Goal: Task Accomplishment & Management: Complete application form

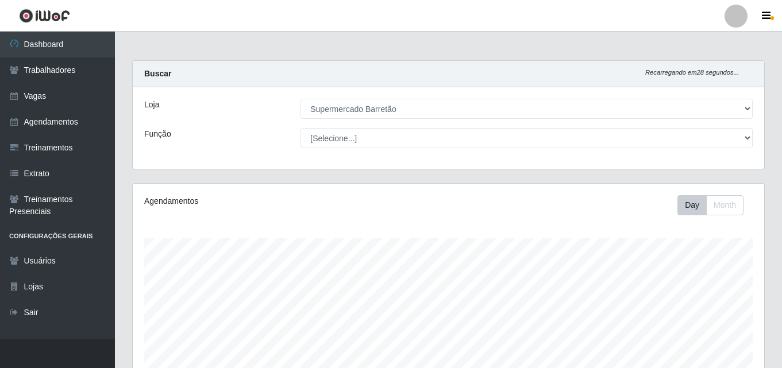
select select "536"
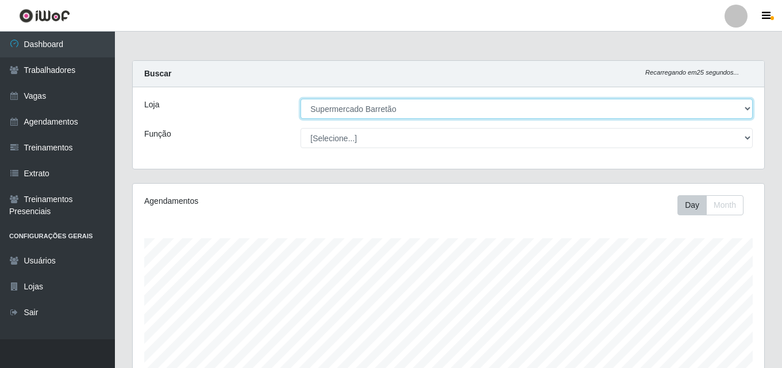
click at [742, 106] on select "[Selecione...] Supermercado Barretão" at bounding box center [527, 109] width 452 height 20
click at [301, 99] on select "[Selecione...] Supermercado Barretão" at bounding box center [527, 109] width 452 height 20
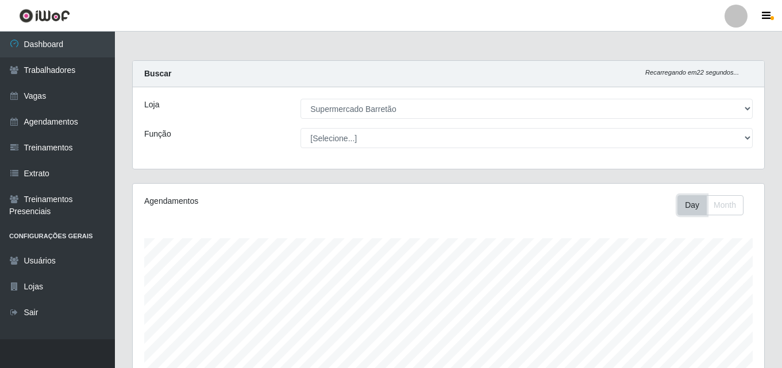
click at [689, 200] on button "Day" at bounding box center [692, 205] width 29 height 20
click at [728, 209] on button "Month" at bounding box center [724, 205] width 37 height 20
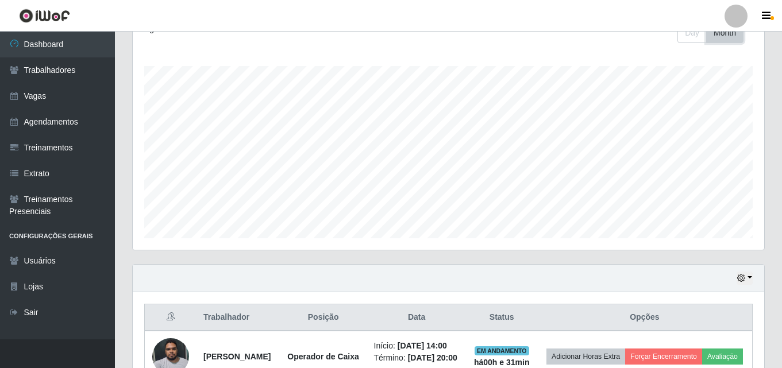
scroll to position [115, 0]
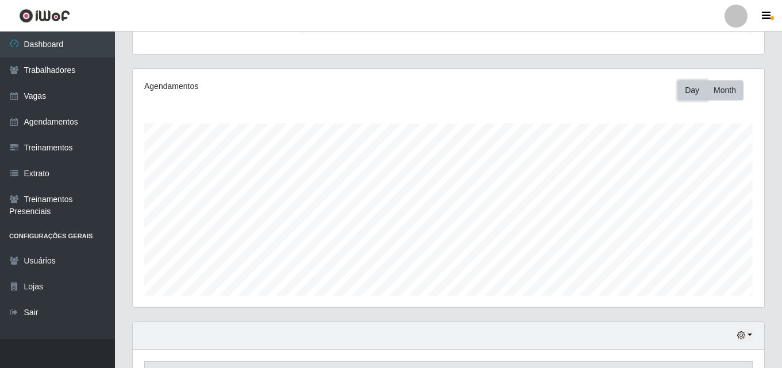
click at [697, 93] on button "Day" at bounding box center [692, 90] width 29 height 20
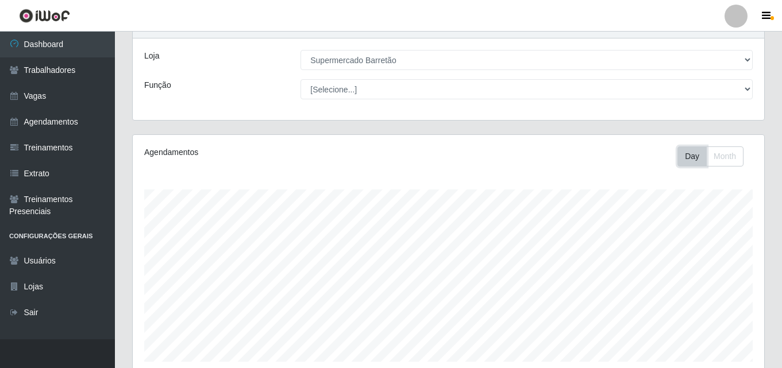
scroll to position [0, 0]
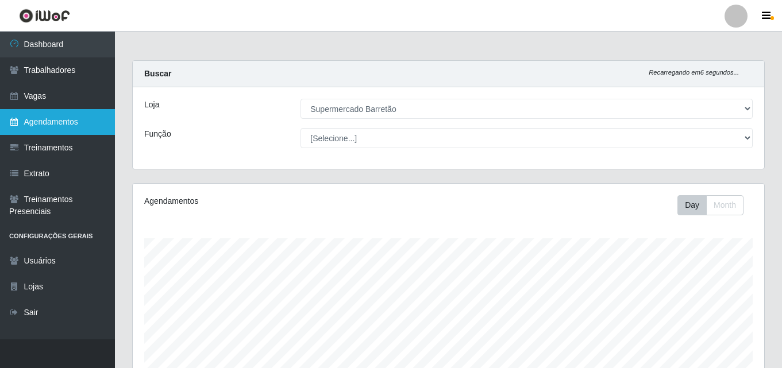
click at [91, 114] on link "Agendamentos" at bounding box center [57, 122] width 115 height 26
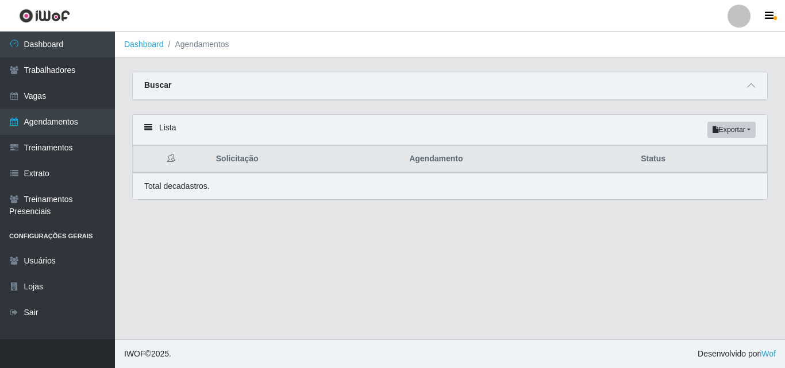
click at [235, 163] on th "Solicitação" at bounding box center [305, 159] width 193 height 27
click at [148, 132] on icon at bounding box center [148, 128] width 8 height 8
click at [149, 124] on div "Lista Exportar PDF Excel" at bounding box center [450, 130] width 635 height 30
click at [750, 86] on icon at bounding box center [751, 86] width 8 height 8
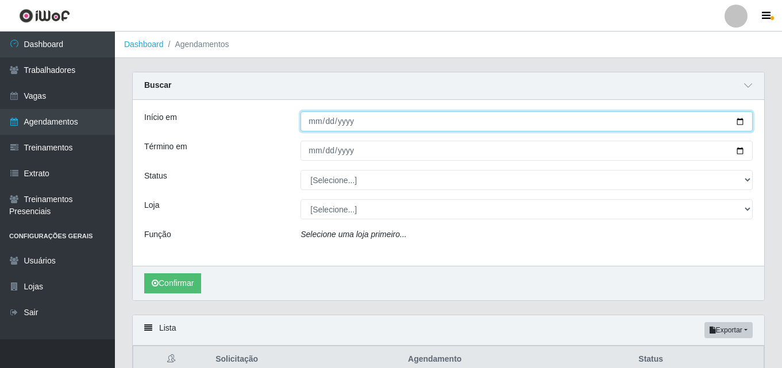
click at [739, 124] on input "Início em" at bounding box center [527, 122] width 452 height 20
type input "[DATE]"
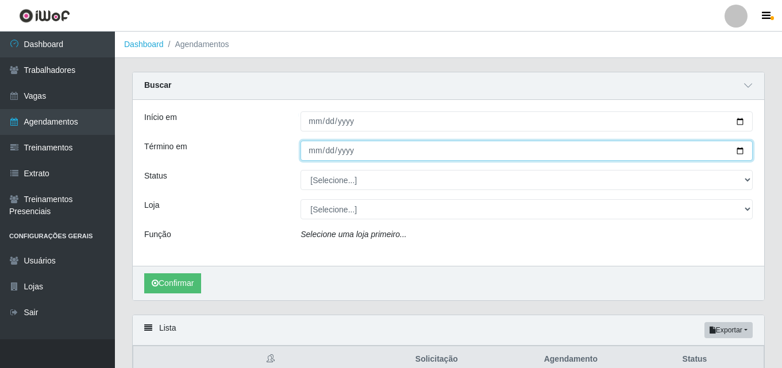
click at [738, 152] on input "Término em" at bounding box center [527, 151] width 452 height 20
type input "[DATE]"
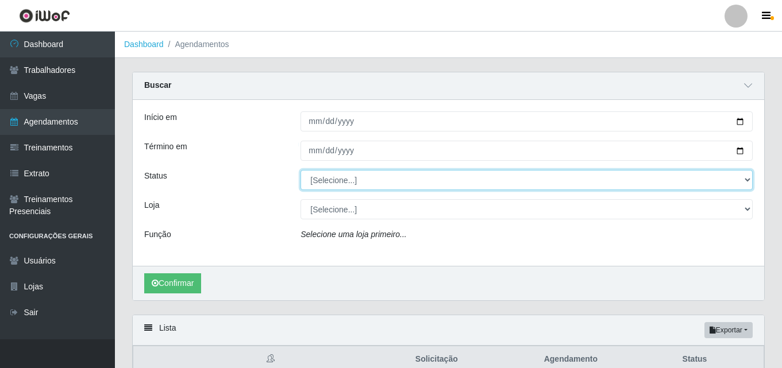
click at [749, 181] on select "[Selecione...] AGENDADO AGUARDANDO LIBERAR EM ANDAMENTO EM REVISÃO FINALIZADO C…" at bounding box center [527, 180] width 452 height 20
select select "AGENDADO"
click at [301, 171] on select "[Selecione...] AGENDADO AGUARDANDO LIBERAR EM ANDAMENTO EM REVISÃO FINALIZADO C…" at bounding box center [527, 180] width 452 height 20
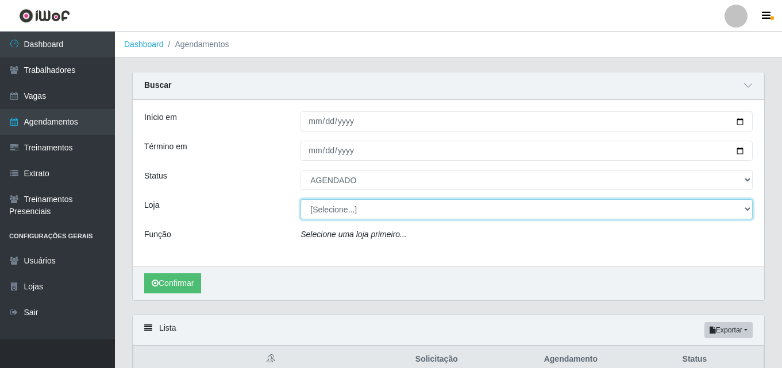
click at [744, 210] on select "[Selecione...] Supermercado Barretão" at bounding box center [527, 209] width 452 height 20
select select "536"
click at [301, 200] on select "[Selecione...] Supermercado Barretão" at bounding box center [527, 209] width 452 height 20
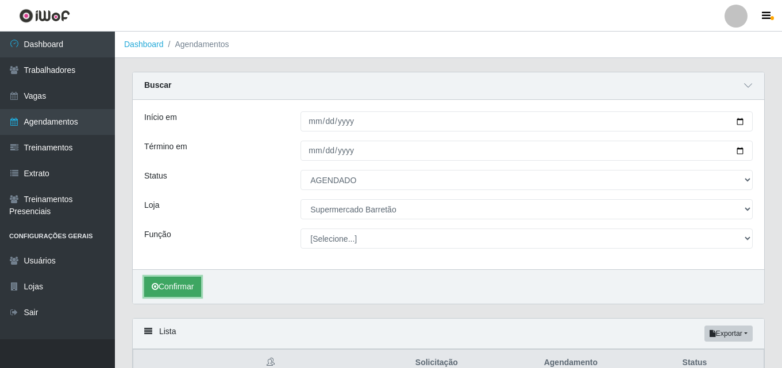
click at [179, 294] on button "Confirmar" at bounding box center [172, 287] width 57 height 20
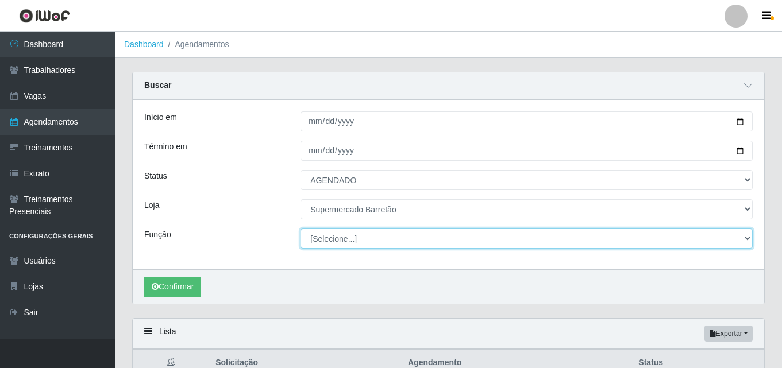
click at [744, 240] on select "[Selecione...] ASG ASG + ASG ++ Operador de Caixa Operador de Caixa + Operador …" at bounding box center [527, 239] width 452 height 20
click at [301, 229] on select "[Selecione...] ASG ASG + ASG ++ Operador de Caixa Operador de Caixa + Operador …" at bounding box center [527, 239] width 452 height 20
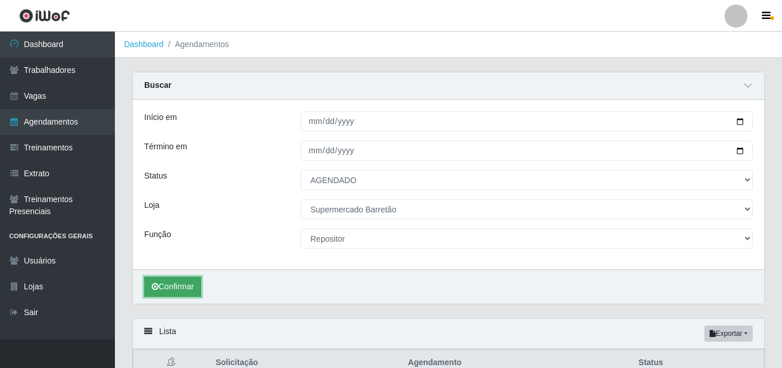
click at [173, 287] on button "Confirmar" at bounding box center [172, 287] width 57 height 20
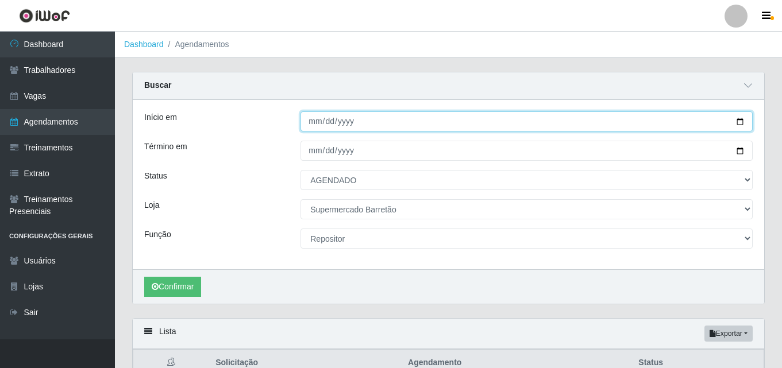
click at [741, 124] on input "[DATE]" at bounding box center [527, 122] width 452 height 20
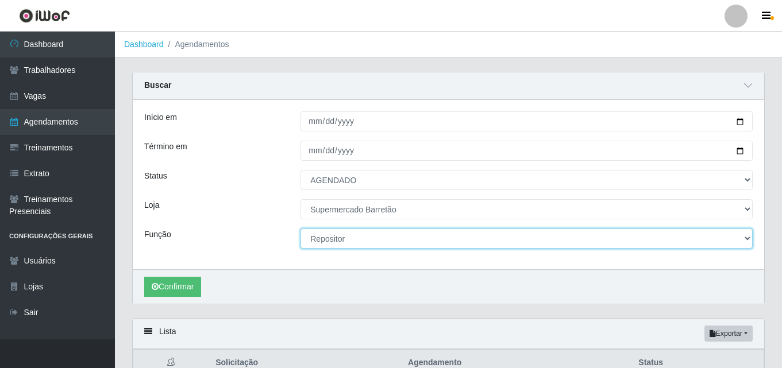
click at [743, 236] on select "[Selecione...] ASG ASG + ASG ++ Operador de Caixa Operador de Caixa + Operador …" at bounding box center [527, 239] width 452 height 20
select select "22"
click at [301, 229] on select "[Selecione...] ASG ASG + ASG ++ Operador de Caixa Operador de Caixa + Operador …" at bounding box center [527, 239] width 452 height 20
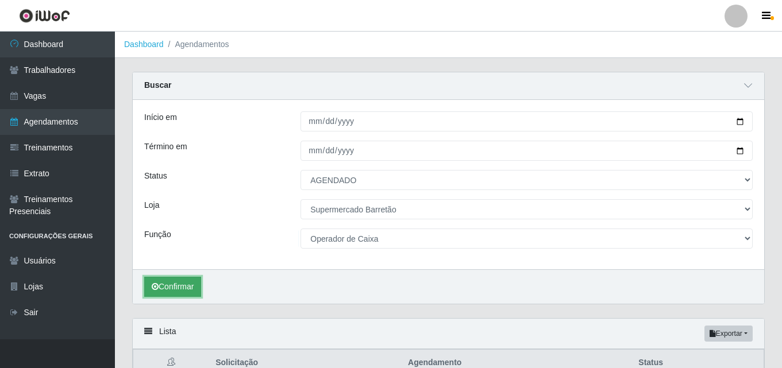
click at [188, 284] on button "Confirmar" at bounding box center [172, 287] width 57 height 20
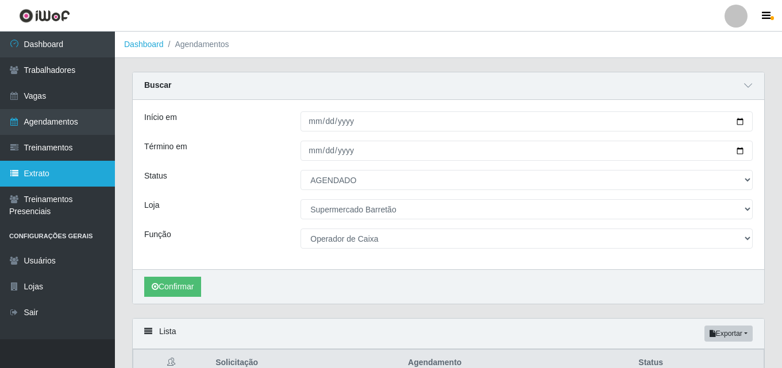
click at [62, 174] on link "Extrato" at bounding box center [57, 174] width 115 height 26
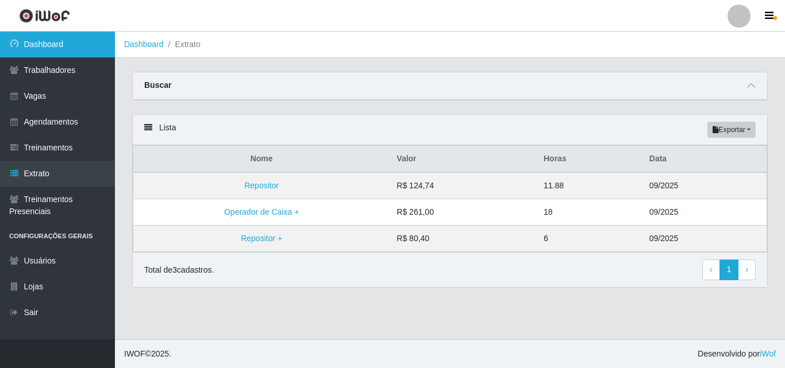
click at [77, 45] on link "Dashboard" at bounding box center [57, 45] width 115 height 26
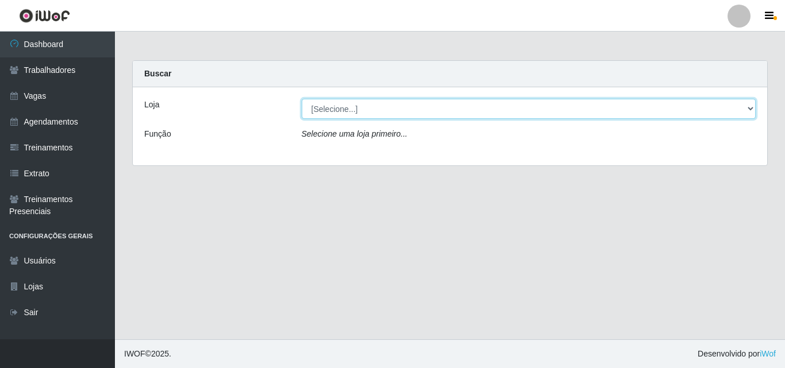
click at [748, 107] on select "[Selecione...] Supermercado Barretão" at bounding box center [529, 109] width 455 height 20
select select "536"
click at [302, 99] on select "[Selecione...] Supermercado Barretão" at bounding box center [529, 109] width 455 height 20
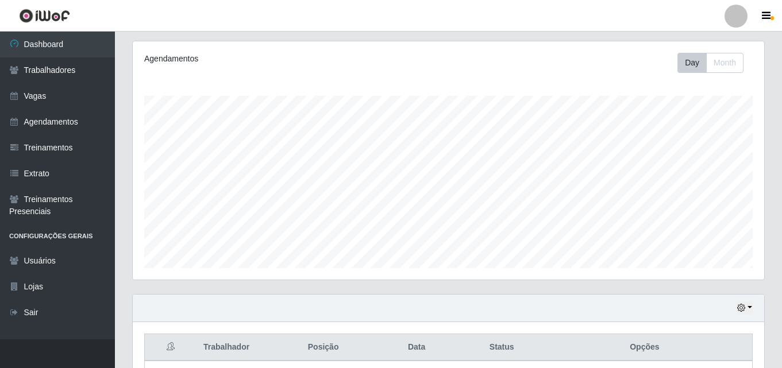
scroll to position [20, 0]
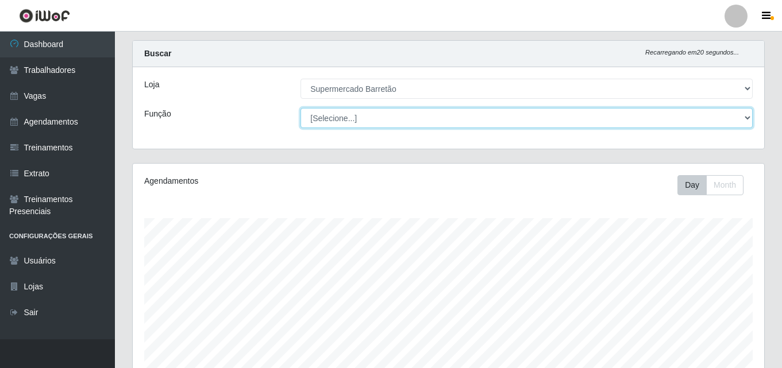
click at [747, 117] on select "[Selecione...] ASG ASG + ASG ++ Operador de Caixa Operador de Caixa + Operador …" at bounding box center [527, 118] width 452 height 20
click at [301, 108] on select "[Selecione...] ASG ASG + ASG ++ Operador de Caixa Operador de Caixa + Operador …" at bounding box center [527, 118] width 452 height 20
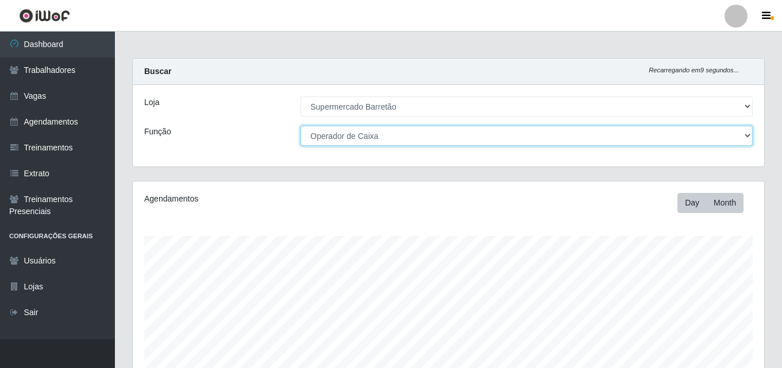
scroll to position [0, 0]
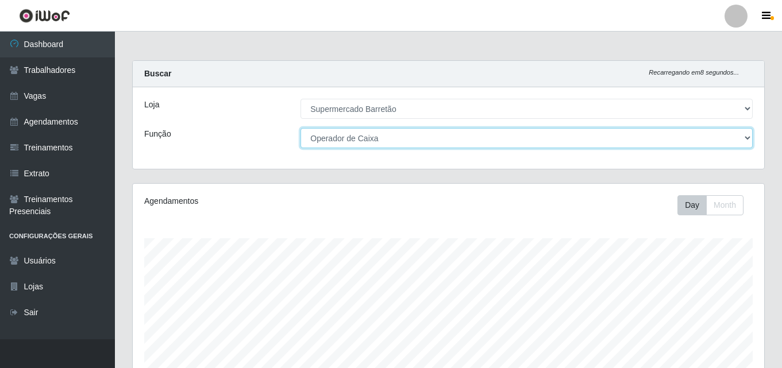
click at [748, 137] on select "[Selecione...] ASG ASG + ASG ++ Operador de Caixa Operador de Caixa + Operador …" at bounding box center [527, 138] width 452 height 20
select select "24"
click at [301, 128] on select "[Selecione...] ASG ASG + ASG ++ Operador de Caixa Operador de Caixa + Operador …" at bounding box center [527, 138] width 452 height 20
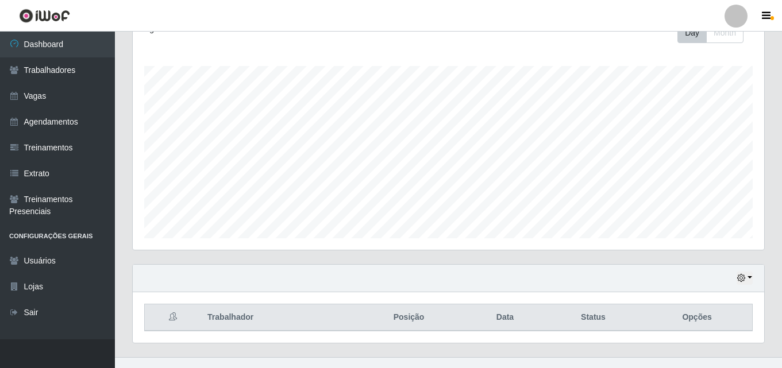
scroll to position [190, 0]
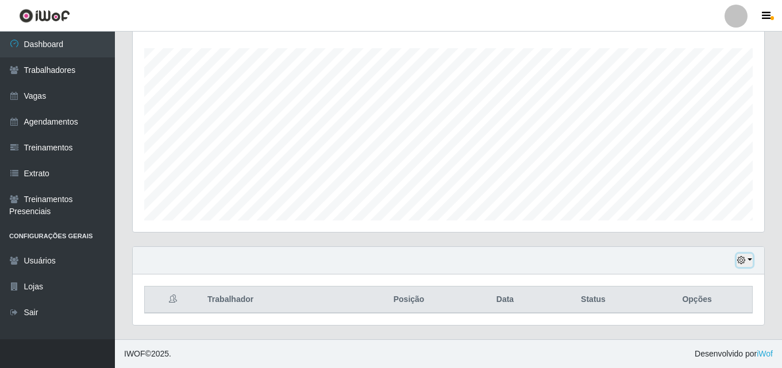
click at [742, 264] on icon "button" at bounding box center [742, 260] width 8 height 8
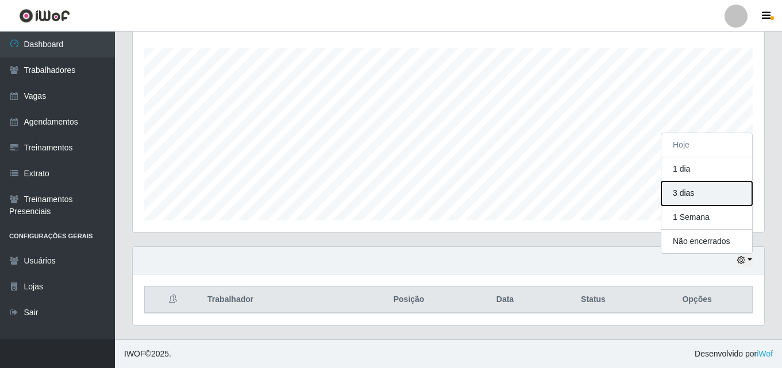
click at [684, 191] on button "3 dias" at bounding box center [707, 194] width 91 height 24
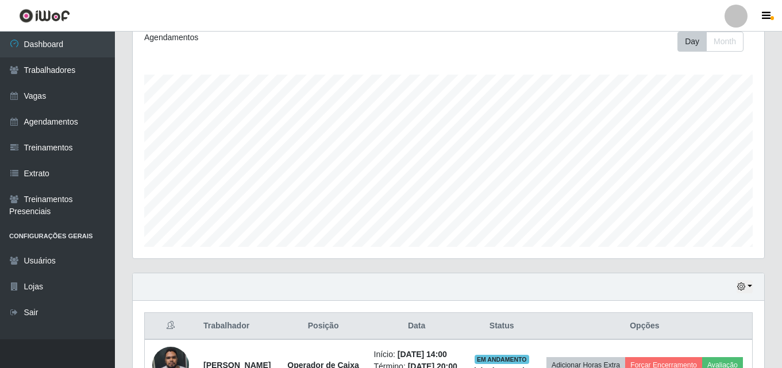
scroll to position [0, 0]
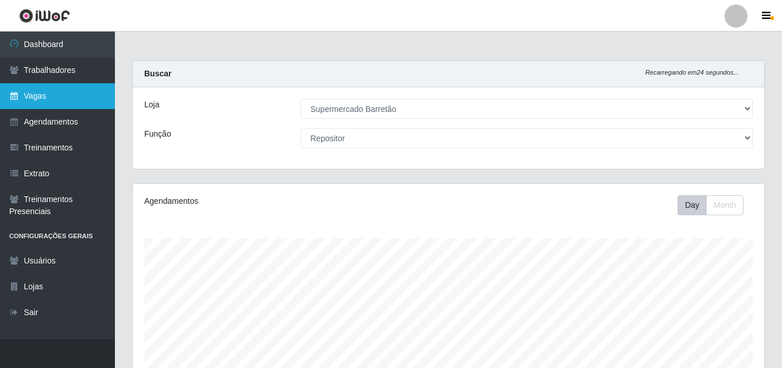
click at [87, 93] on link "Vagas" at bounding box center [57, 96] width 115 height 26
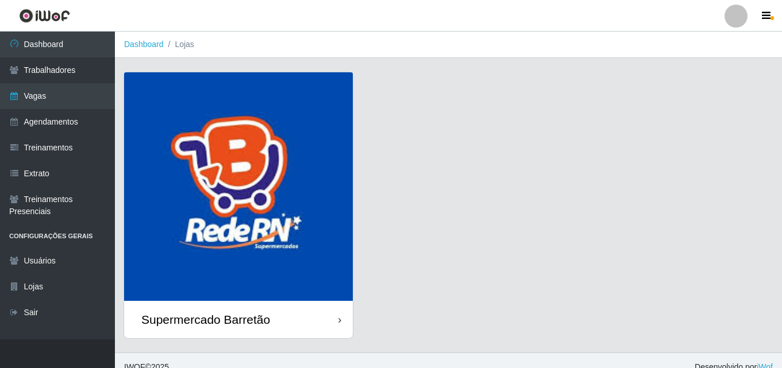
click at [262, 212] on img at bounding box center [238, 186] width 229 height 229
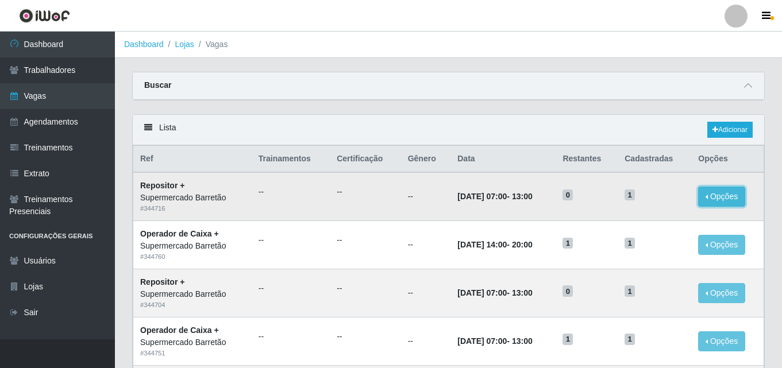
click at [726, 203] on button "Opções" at bounding box center [721, 197] width 47 height 20
click at [660, 179] on td "1" at bounding box center [655, 196] width 74 height 48
click at [731, 133] on link "Adicionar" at bounding box center [730, 130] width 45 height 16
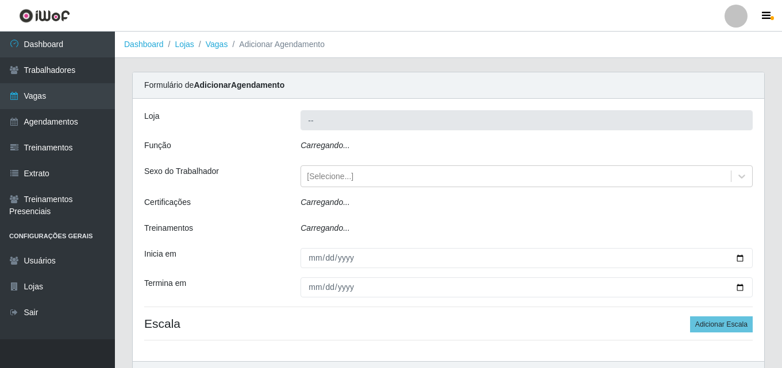
type input "Supermercado Barretão"
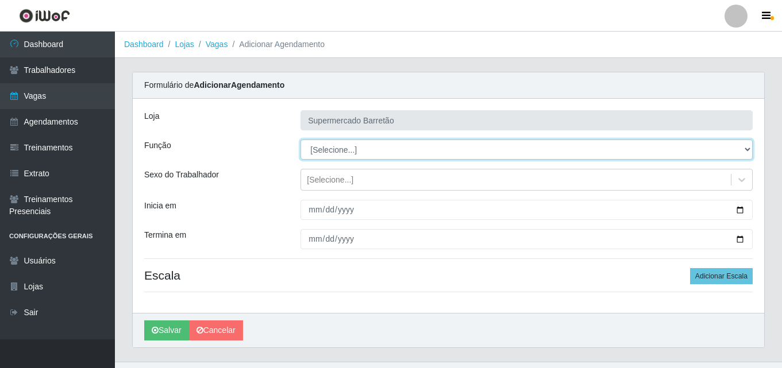
click at [743, 152] on select "[Selecione...] ASG ASG + ASG ++ Operador de Caixa Operador de Caixa + Operador …" at bounding box center [527, 150] width 452 height 20
select select "22"
click at [301, 140] on select "[Selecione...] ASG ASG + ASG ++ Operador de Caixa Operador de Caixa + Operador …" at bounding box center [527, 150] width 452 height 20
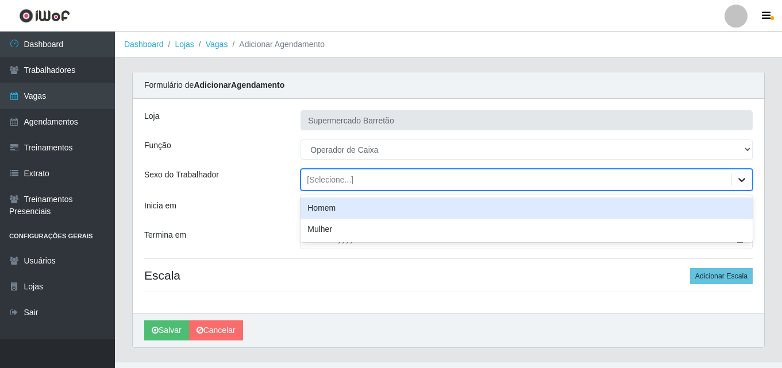
click at [745, 181] on icon at bounding box center [741, 179] width 11 height 11
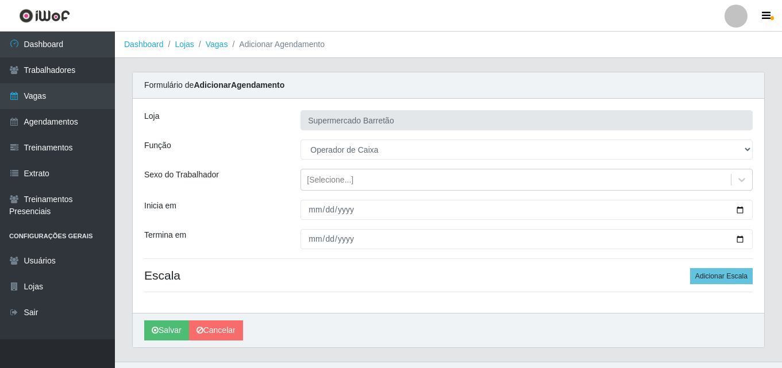
click at [284, 127] on div "Loja" at bounding box center [214, 120] width 156 height 20
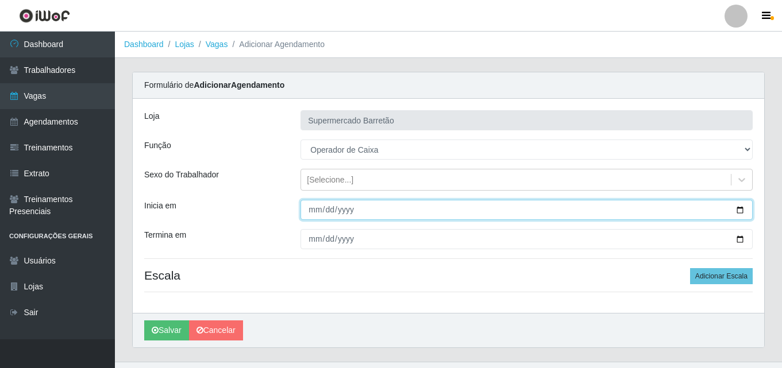
click at [740, 212] on input "Inicia em" at bounding box center [527, 210] width 452 height 20
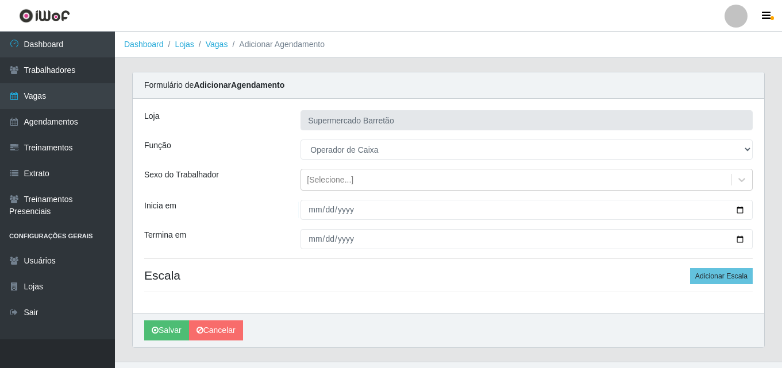
click at [632, 30] on header "Perfil Alterar Senha Sair" at bounding box center [391, 16] width 782 height 32
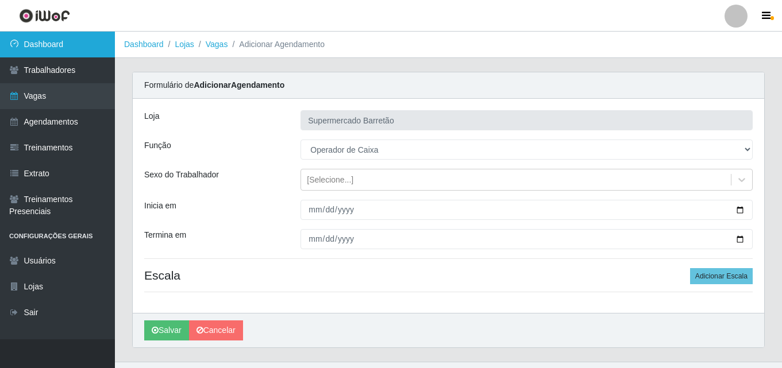
click at [91, 47] on link "Dashboard" at bounding box center [57, 45] width 115 height 26
